Goal: Transaction & Acquisition: Purchase product/service

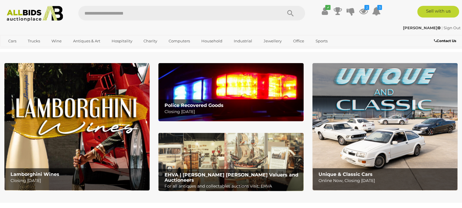
click at [270, 87] on img at bounding box center [230, 92] width 145 height 58
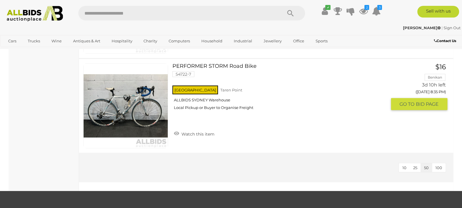
scroll to position [2074, 0]
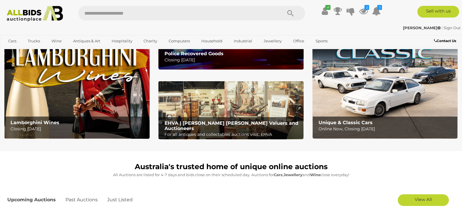
scroll to position [51, 0]
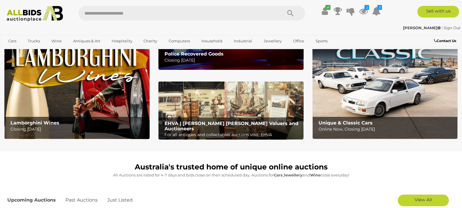
click at [231, 96] on img at bounding box center [230, 111] width 145 height 58
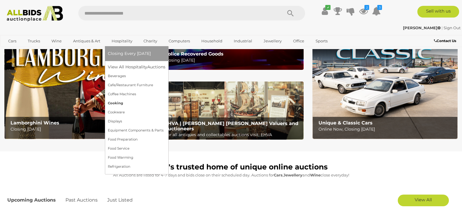
scroll to position [0, 0]
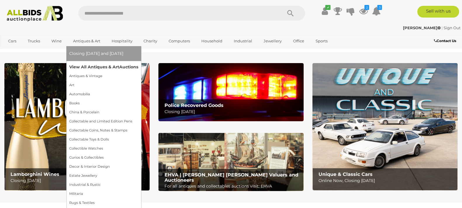
click at [86, 69] on link "View All Antiques & Art Auctions" at bounding box center [103, 67] width 69 height 9
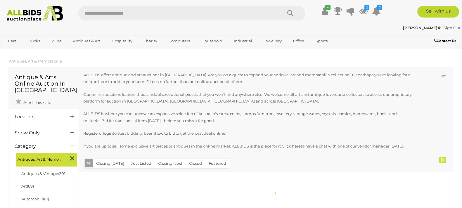
scroll to position [57, 0]
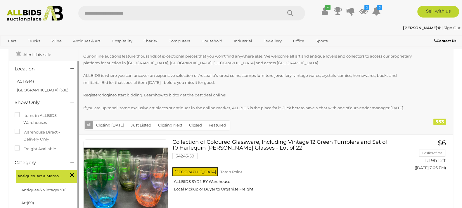
scroll to position [46, 0]
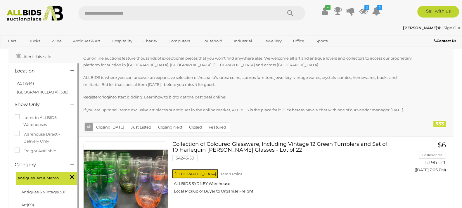
click at [26, 82] on link "ACT (914)" at bounding box center [25, 83] width 17 height 5
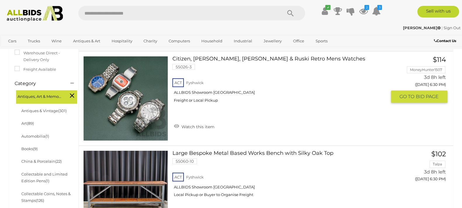
scroll to position [131, 0]
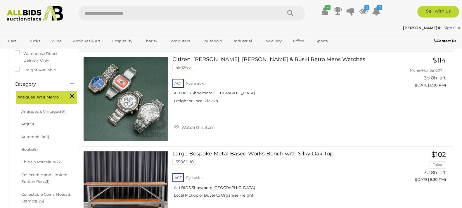
click at [49, 112] on link "Antiques & Vintage (301)" at bounding box center [43, 111] width 45 height 5
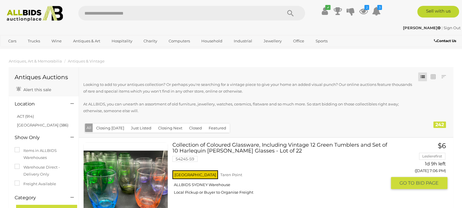
scroll to position [72, 0]
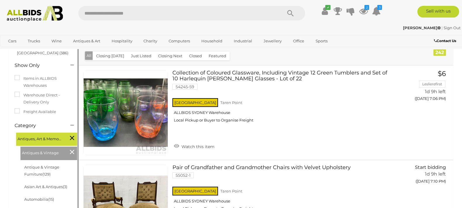
click at [73, 152] on icon at bounding box center [72, 152] width 4 height 8
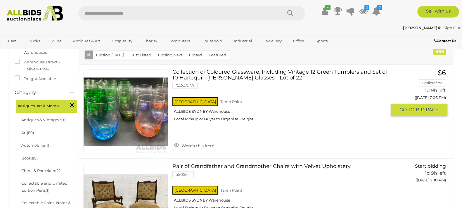
scroll to position [120, 0]
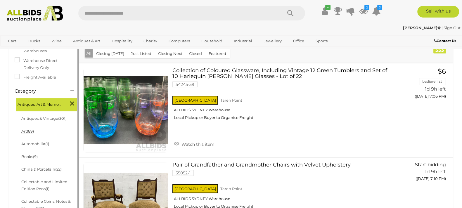
click at [26, 132] on link "Art (89)" at bounding box center [27, 131] width 13 height 5
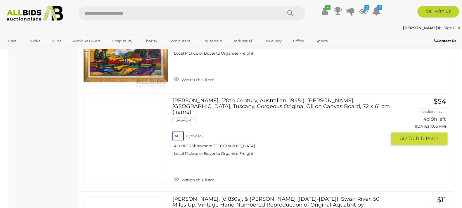
scroll to position [1088, 0]
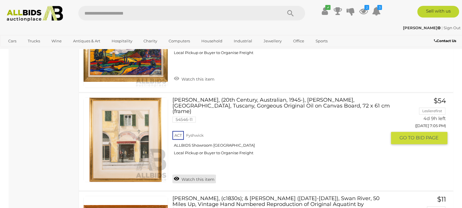
click at [177, 175] on link "Watch this item" at bounding box center [194, 179] width 44 height 9
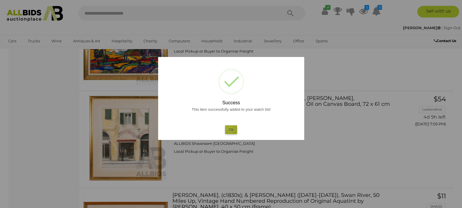
click at [229, 128] on button "Ok" at bounding box center [231, 129] width 12 height 8
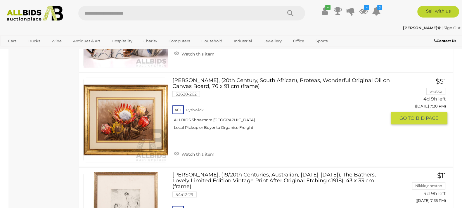
scroll to position [1683, 0]
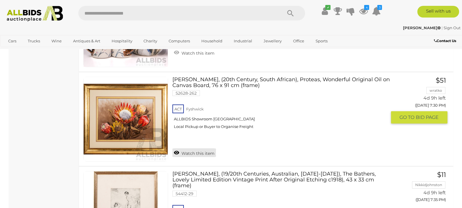
click at [186, 148] on link "Watch this item" at bounding box center [194, 152] width 44 height 9
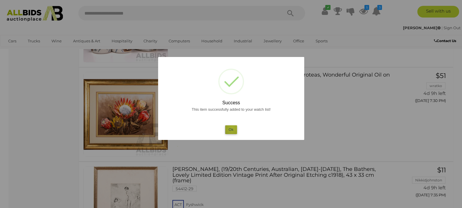
click at [232, 128] on button "Ok" at bounding box center [231, 129] width 12 height 8
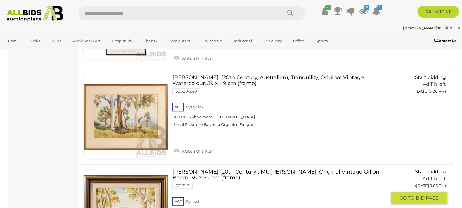
scroll to position [3420, 0]
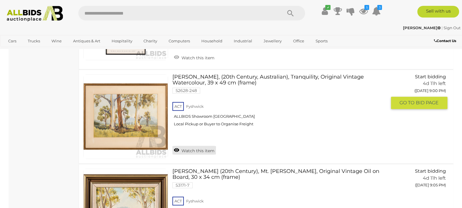
click at [183, 146] on link "Watch this item" at bounding box center [194, 150] width 44 height 9
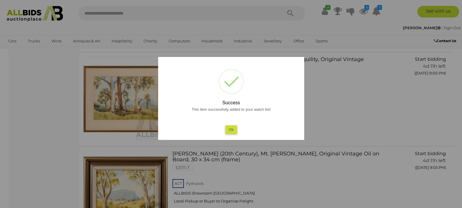
click at [225, 129] on div "This item successfully added to your watch list! Ok" at bounding box center [231, 120] width 134 height 28
click at [236, 132] on button "Ok" at bounding box center [231, 129] width 12 height 8
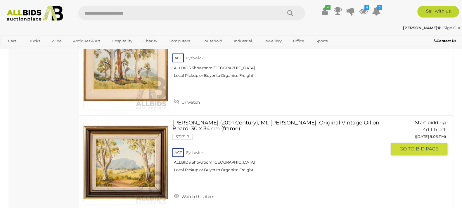
scroll to position [3471, 0]
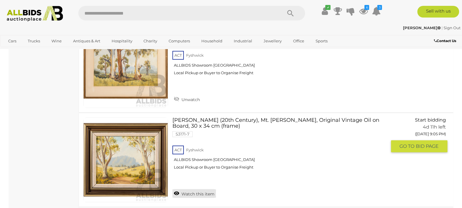
click at [195, 189] on link "Watch this item" at bounding box center [194, 193] width 44 height 9
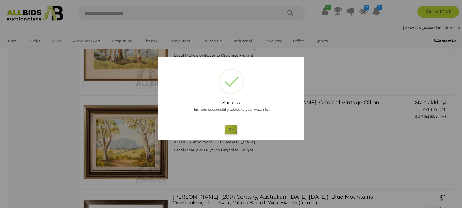
click at [226, 127] on button "Ok" at bounding box center [231, 129] width 12 height 8
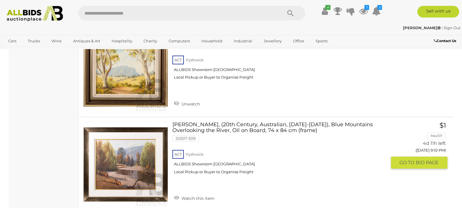
scroll to position [3562, 0]
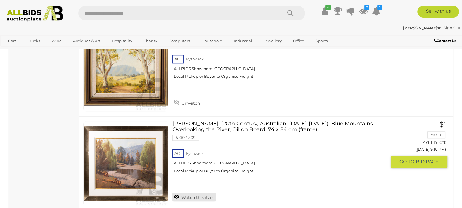
click at [183, 193] on link "Watch this item" at bounding box center [194, 197] width 44 height 9
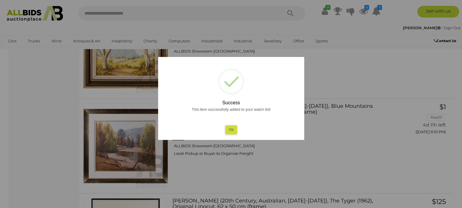
click at [231, 124] on div "This item successfully added to your watch list! Ok" at bounding box center [231, 120] width 134 height 28
click at [229, 128] on button "Ok" at bounding box center [231, 129] width 12 height 8
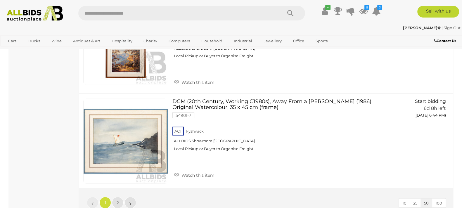
scroll to position [4742, 0]
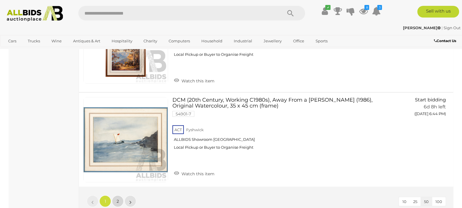
click at [119, 199] on span "2" at bounding box center [118, 201] width 2 height 5
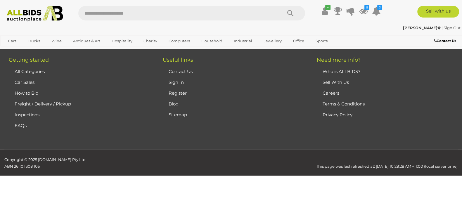
scroll to position [72, 0]
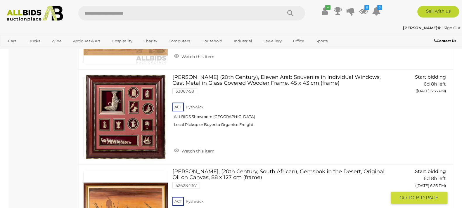
scroll to position [534, 0]
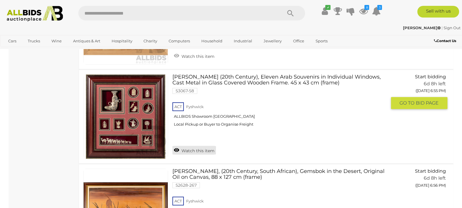
click at [191, 150] on link "Watch this item" at bounding box center [194, 150] width 44 height 9
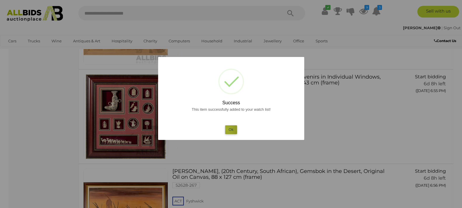
click at [226, 128] on button "Ok" at bounding box center [231, 129] width 12 height 8
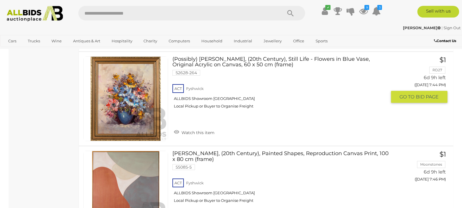
scroll to position [2857, 0]
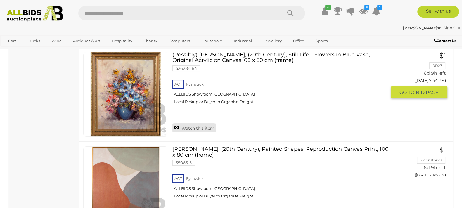
click at [208, 123] on link "Watch this item" at bounding box center [194, 127] width 44 height 9
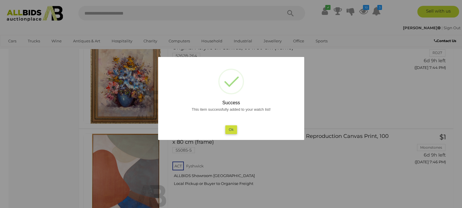
click at [233, 129] on button "Ok" at bounding box center [231, 129] width 12 height 8
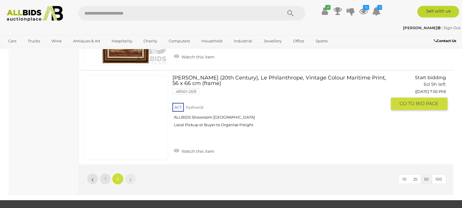
scroll to position [3212, 0]
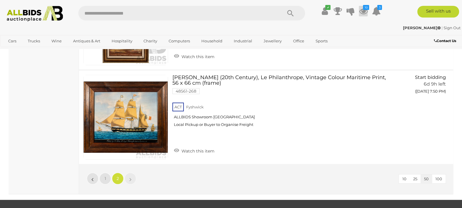
click at [362, 9] on icon at bounding box center [363, 11] width 9 height 11
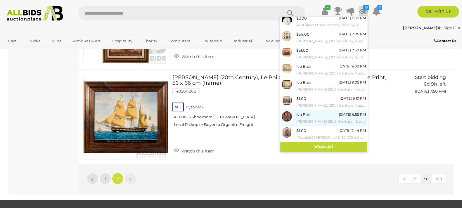
scroll to position [50, 0]
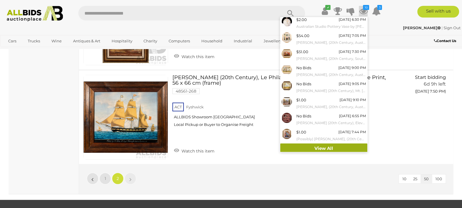
click at [308, 147] on link "View All" at bounding box center [323, 149] width 87 height 10
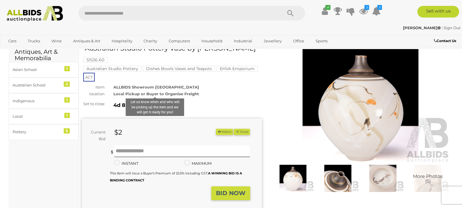
scroll to position [16, 0]
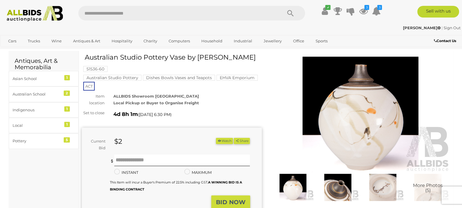
click at [377, 87] on img at bounding box center [361, 115] width 180 height 116
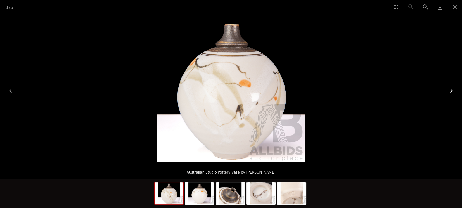
click at [449, 88] on button "Next slide" at bounding box center [450, 90] width 12 height 11
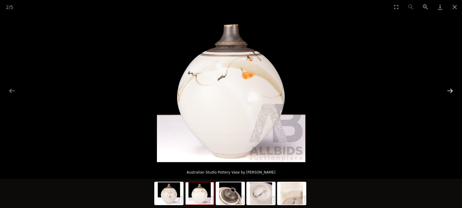
click at [449, 88] on button "Next slide" at bounding box center [450, 90] width 12 height 11
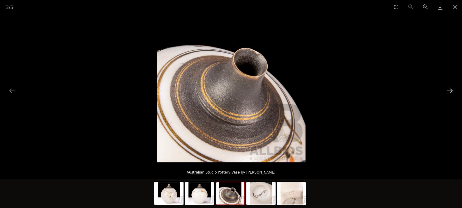
click at [449, 88] on button "Next slide" at bounding box center [450, 90] width 12 height 11
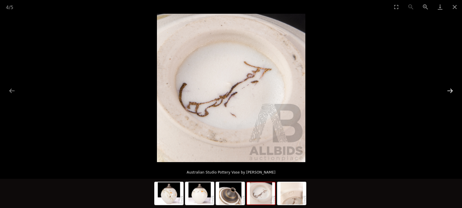
click at [449, 88] on button "Next slide" at bounding box center [450, 90] width 12 height 11
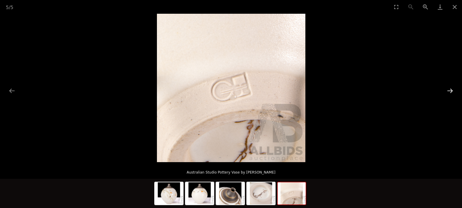
click at [449, 88] on button "Next slide" at bounding box center [450, 90] width 12 height 11
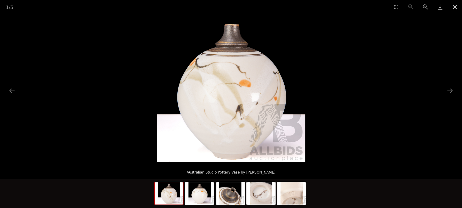
click at [455, 9] on button "Close gallery" at bounding box center [455, 7] width 15 height 14
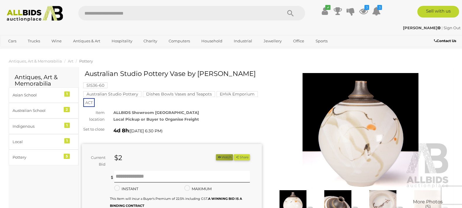
click at [217, 157] on icon "button" at bounding box center [219, 157] width 4 height 3
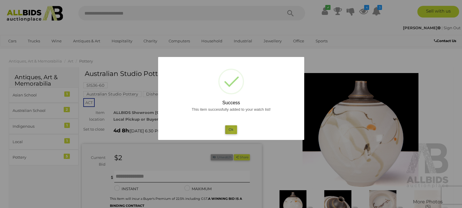
click at [233, 130] on button "Ok" at bounding box center [231, 129] width 12 height 8
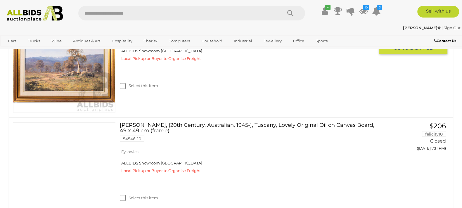
scroll to position [1284, 0]
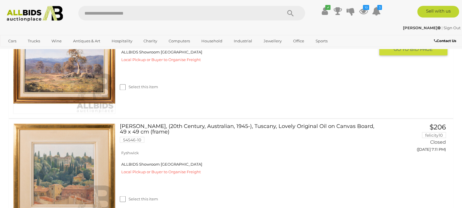
click at [127, 85] on label "Select this item" at bounding box center [139, 87] width 38 height 6
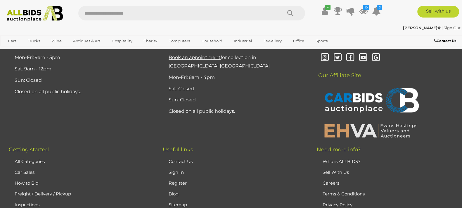
scroll to position [5634, 0]
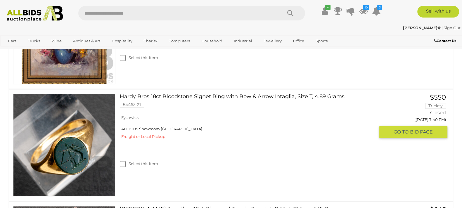
scroll to position [1201, 0]
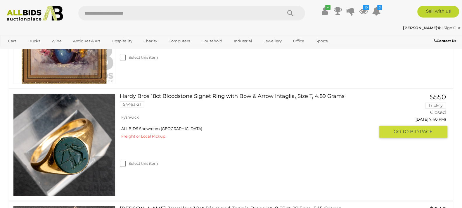
click at [126, 161] on label "Select this item" at bounding box center [139, 164] width 38 height 6
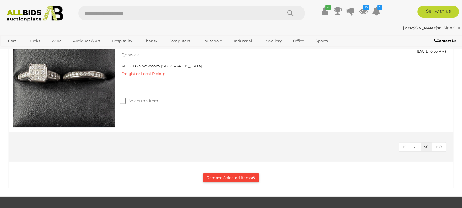
scroll to position [2278, 0]
click at [215, 173] on button "Remove Selected Items" at bounding box center [231, 177] width 56 height 9
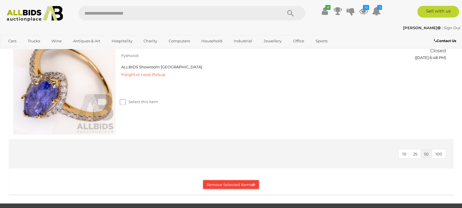
scroll to position [1260, 0]
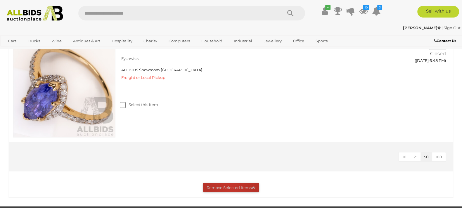
click at [230, 185] on button "Remove Selected Items" at bounding box center [231, 187] width 56 height 9
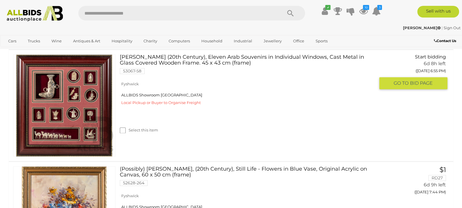
scroll to position [1013, 0]
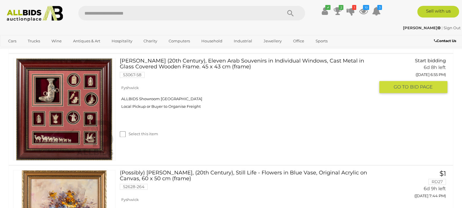
click at [298, 63] on link "Artist Unknown (20th Century), Eleven Arab Souvenirs in Individual Windows, Cas…" at bounding box center [249, 70] width 251 height 24
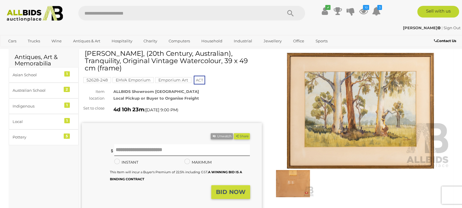
scroll to position [22, 0]
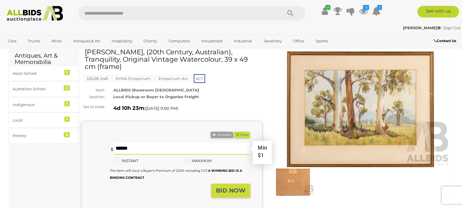
click at [135, 143] on input "text" at bounding box center [182, 149] width 136 height 12
type input "**"
click at [220, 184] on button "BID NOW" at bounding box center [230, 191] width 39 height 14
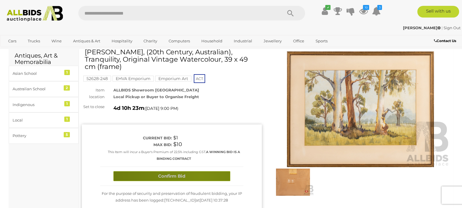
click at [201, 171] on button "Confirm Bid" at bounding box center [171, 176] width 117 height 10
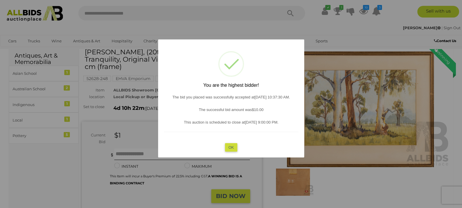
click at [231, 141] on div "? ! i You are the highest bidder! The bid you placed was successfully accepted …" at bounding box center [231, 98] width 146 height 118
click at [231, 148] on button "OK" at bounding box center [231, 147] width 13 height 8
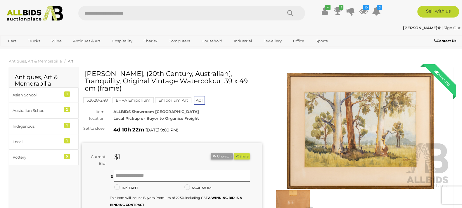
scroll to position [0, 0]
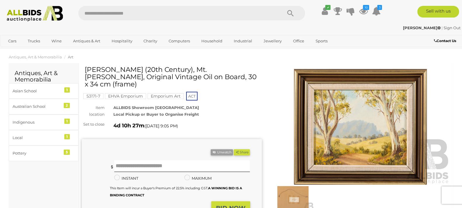
scroll to position [6, 0]
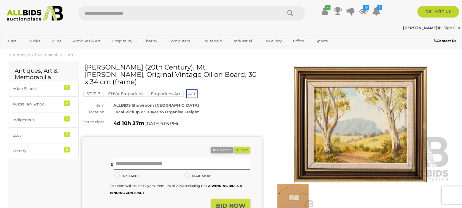
click at [351, 104] on img at bounding box center [361, 125] width 180 height 116
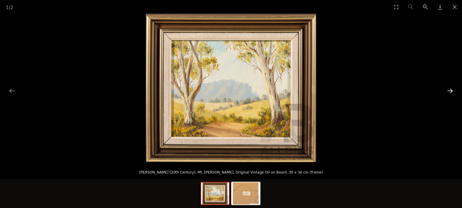
click at [450, 92] on button "Next slide" at bounding box center [450, 90] width 12 height 11
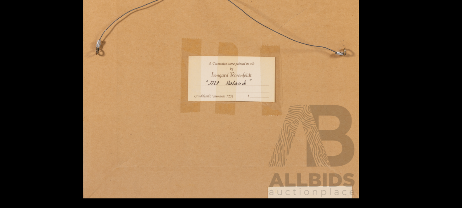
scroll to position [6, 0]
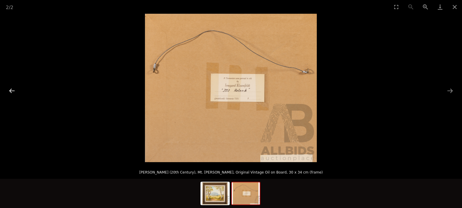
click at [8, 91] on button "Previous slide" at bounding box center [12, 90] width 12 height 11
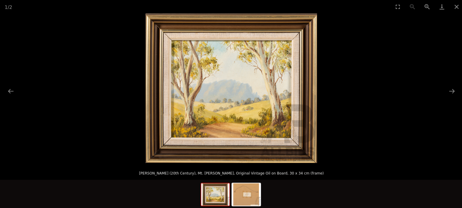
scroll to position [6, 0]
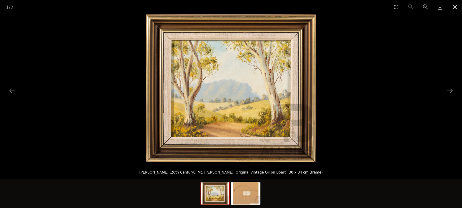
click at [454, 2] on button "Close gallery" at bounding box center [455, 7] width 15 height 14
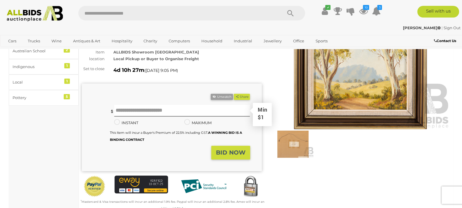
scroll to position [59, 0]
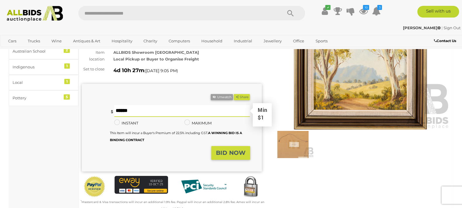
click at [204, 105] on input "text" at bounding box center [182, 111] width 136 height 12
type input "**"
click at [237, 149] on button "BID NOW" at bounding box center [230, 153] width 39 height 14
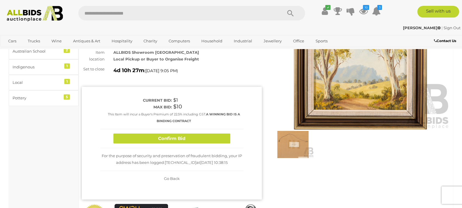
scroll to position [53, 0]
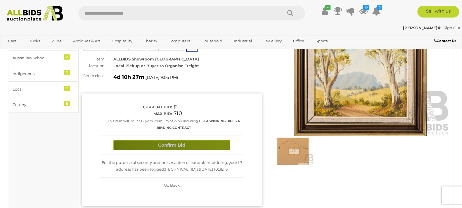
click at [221, 140] on button "Confirm Bid" at bounding box center [171, 145] width 117 height 10
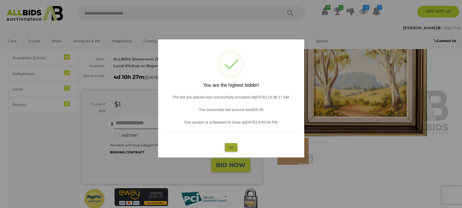
click at [231, 145] on button "OK" at bounding box center [231, 147] width 13 height 8
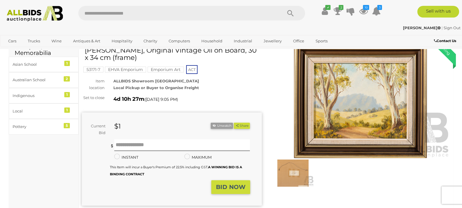
scroll to position [0, 0]
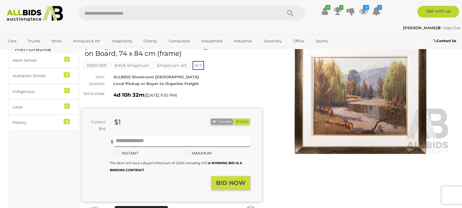
scroll to position [34, 0]
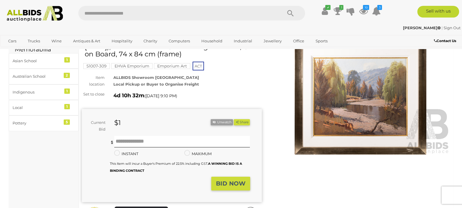
click at [364, 111] on img at bounding box center [361, 97] width 180 height 116
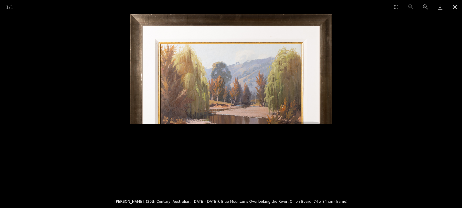
click at [453, 8] on button "Close gallery" at bounding box center [455, 7] width 15 height 14
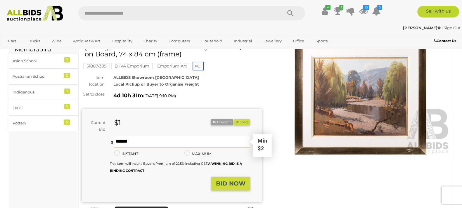
click at [160, 139] on input "text" at bounding box center [182, 142] width 136 height 12
type input "*"
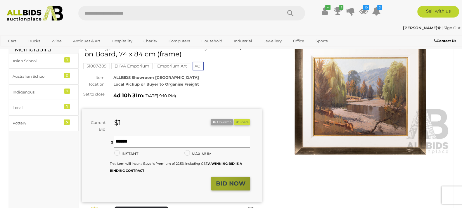
click at [219, 182] on strong "BID NOW" at bounding box center [231, 183] width 30 height 7
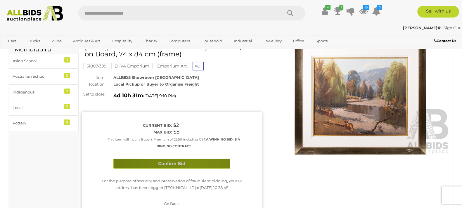
click at [191, 163] on button "Confirm Bid" at bounding box center [171, 164] width 117 height 10
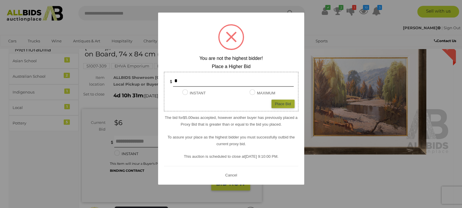
click at [288, 103] on div "Place Bid" at bounding box center [283, 104] width 23 height 8
type input "*"
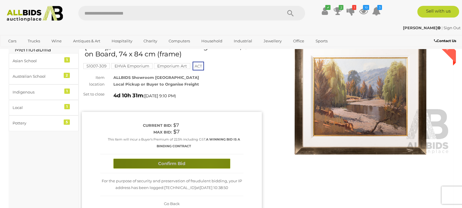
click at [210, 166] on button "Confirm Bid" at bounding box center [171, 164] width 117 height 10
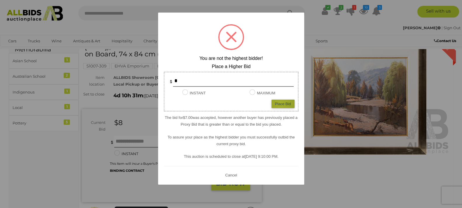
click at [281, 103] on div "Place Bid" at bounding box center [283, 104] width 23 height 8
type input "*"
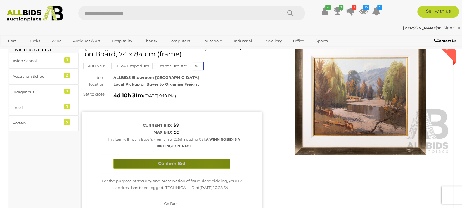
click at [210, 166] on button "Confirm Bid" at bounding box center [171, 164] width 117 height 10
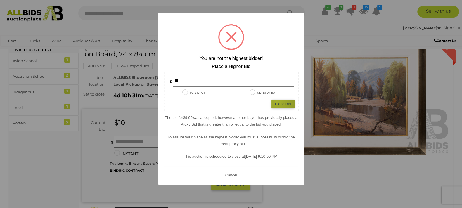
click at [277, 101] on div "Place Bid" at bounding box center [283, 104] width 23 height 8
type input "**"
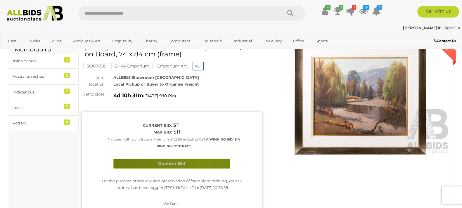
click at [204, 164] on button "Confirm Bid" at bounding box center [171, 164] width 117 height 10
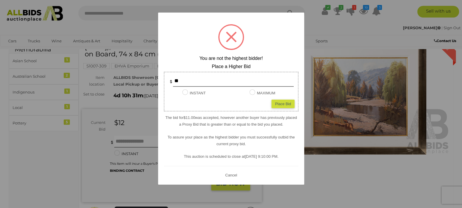
click at [229, 172] on button "Cancel" at bounding box center [230, 175] width 15 height 7
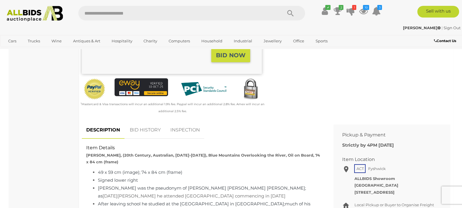
scroll to position [160, 0]
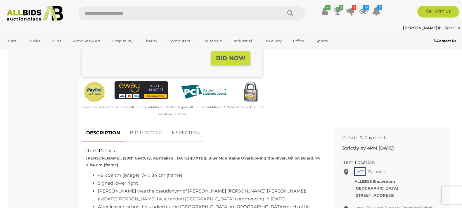
click at [146, 132] on link "BID HISTORY" at bounding box center [145, 133] width 40 height 17
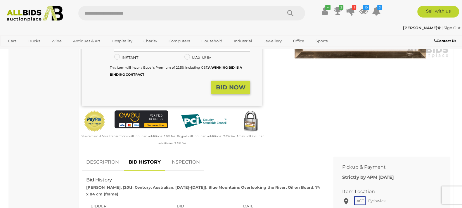
scroll to position [0, 0]
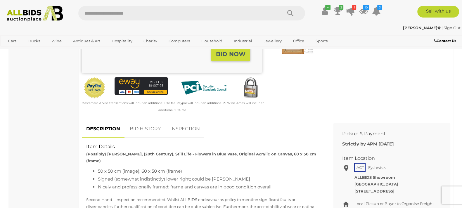
scroll to position [165, 0]
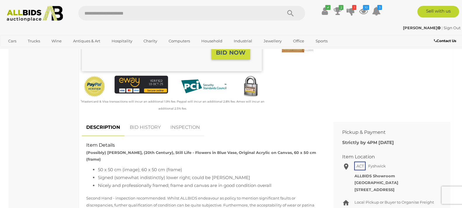
click at [147, 128] on link "BID HISTORY" at bounding box center [145, 127] width 40 height 17
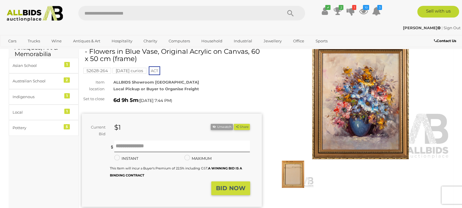
scroll to position [15, 0]
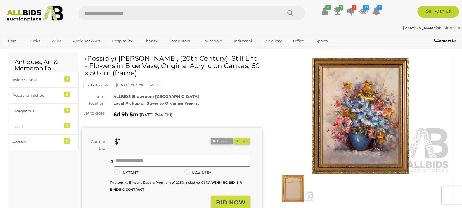
click at [357, 97] on img at bounding box center [361, 116] width 180 height 116
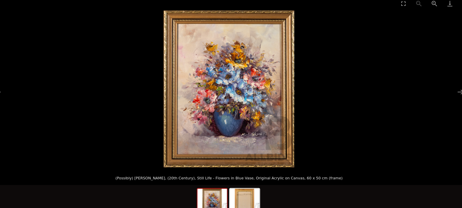
scroll to position [15, 0]
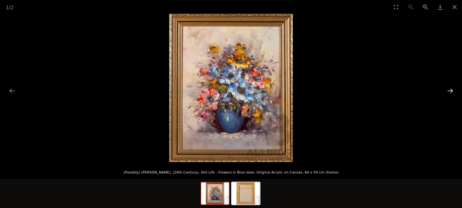
click at [449, 90] on button "Next slide" at bounding box center [450, 90] width 12 height 11
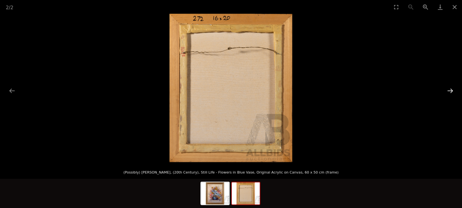
click at [449, 90] on button "Next slide" at bounding box center [450, 90] width 12 height 11
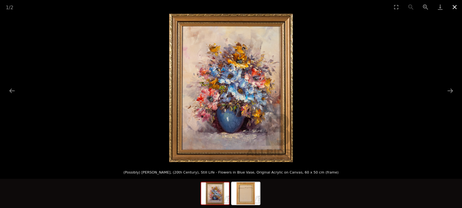
click at [455, 3] on button "Close gallery" at bounding box center [455, 7] width 15 height 14
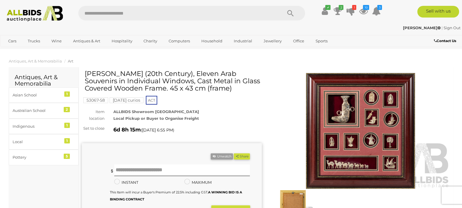
click at [345, 149] on img at bounding box center [361, 131] width 180 height 116
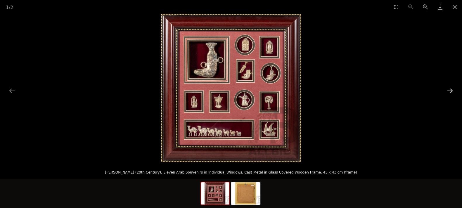
click at [449, 91] on button "Next slide" at bounding box center [450, 90] width 12 height 11
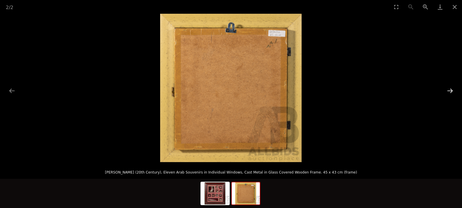
click at [449, 91] on button "Next slide" at bounding box center [450, 90] width 12 height 11
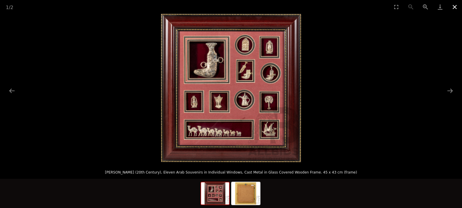
click at [456, 4] on button "Close gallery" at bounding box center [455, 7] width 15 height 14
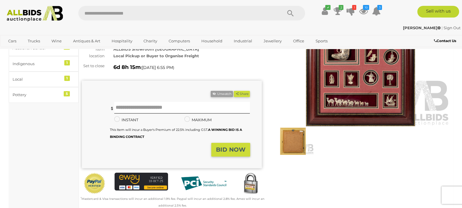
scroll to position [63, 0]
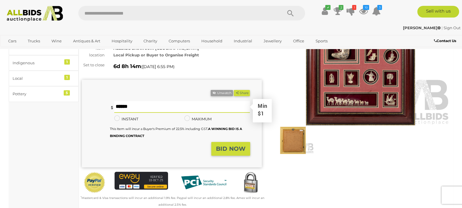
click at [238, 107] on input "text" at bounding box center [182, 107] width 136 height 12
type input "**"
click at [224, 148] on strong "BID NOW" at bounding box center [231, 148] width 30 height 7
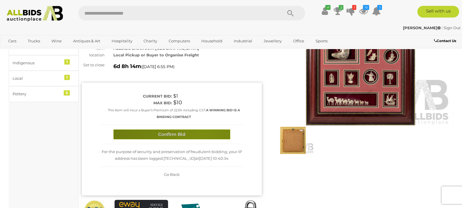
click at [203, 134] on button "Confirm Bid" at bounding box center [171, 134] width 117 height 10
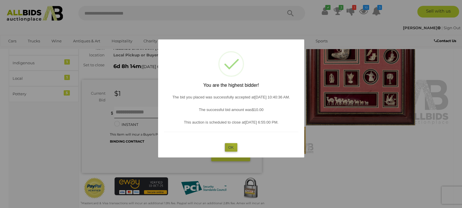
click at [234, 145] on button "OK" at bounding box center [231, 147] width 13 height 8
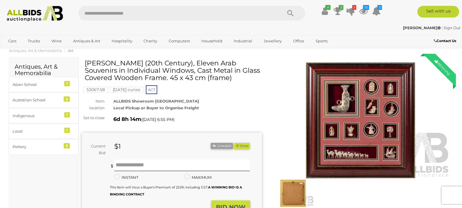
scroll to position [0, 0]
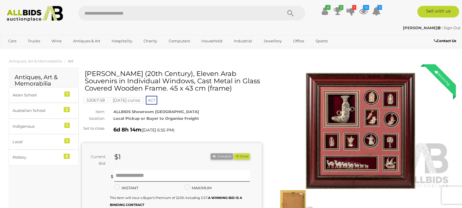
click at [237, 77] on h1 "[PERSON_NAME] (20th Century), Eleven Arab Souvenirs in Individual Windows, Cast…" at bounding box center [173, 81] width 176 height 22
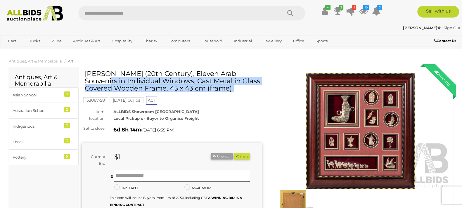
click at [237, 77] on h1 "[PERSON_NAME] (20th Century), Eleven Arab Souvenirs in Individual Windows, Cast…" at bounding box center [173, 81] width 176 height 22
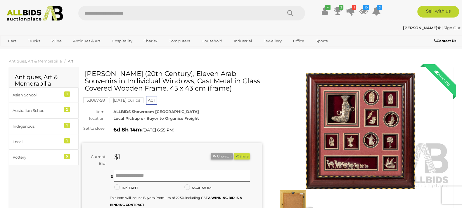
click at [237, 77] on h1 "[PERSON_NAME] (20th Century), Eleven Arab Souvenirs in Individual Windows, Cast…" at bounding box center [173, 81] width 176 height 22
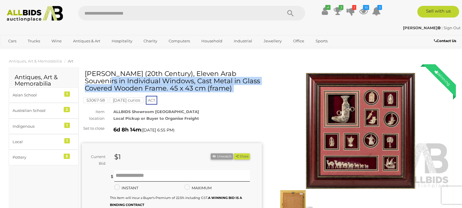
click at [237, 77] on h1 "[PERSON_NAME] (20th Century), Eleven Arab Souvenirs in Individual Windows, Cast…" at bounding box center [173, 81] width 176 height 22
